Goal: Find specific page/section: Find specific page/section

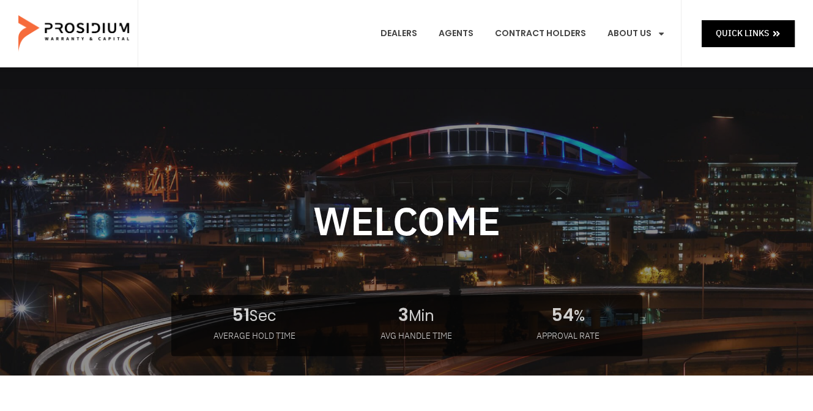
click at [392, 30] on e-page-transition at bounding box center [406, 205] width 813 height 411
click at [401, 32] on link "Dealers" at bounding box center [398, 33] width 55 height 45
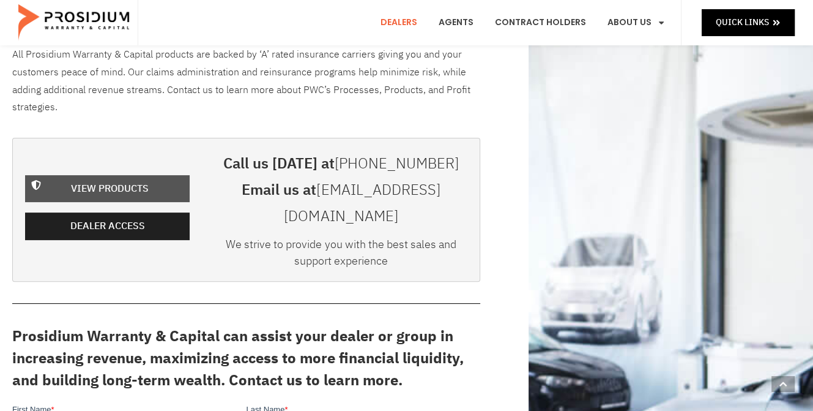
scroll to position [245, 0]
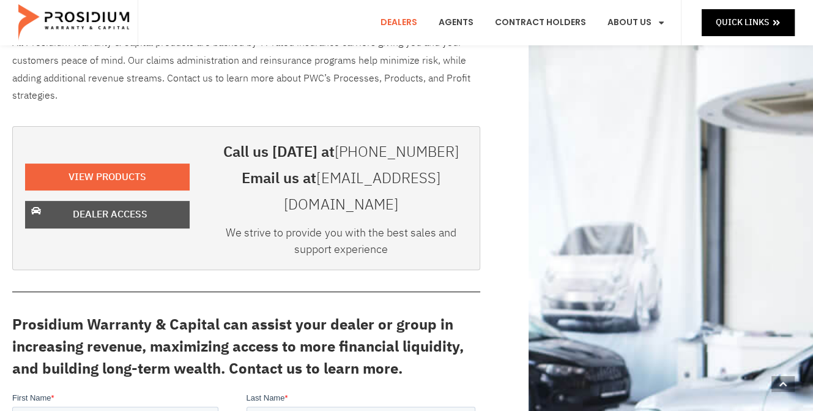
click at [105, 206] on span "Dealer Access" at bounding box center [110, 215] width 75 height 18
